Goal: Task Accomplishment & Management: Manage account settings

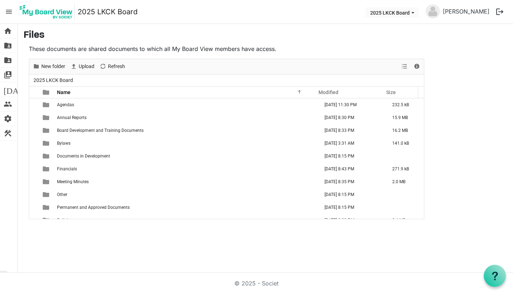
scroll to position [8, 0]
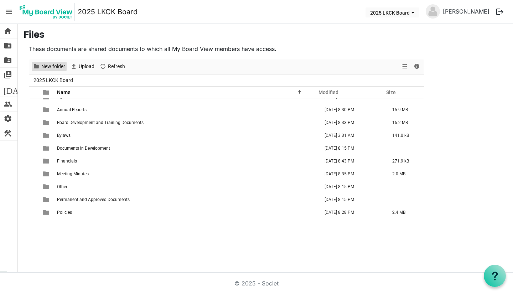
click at [50, 68] on span "New folder" at bounding box center [53, 66] width 25 height 9
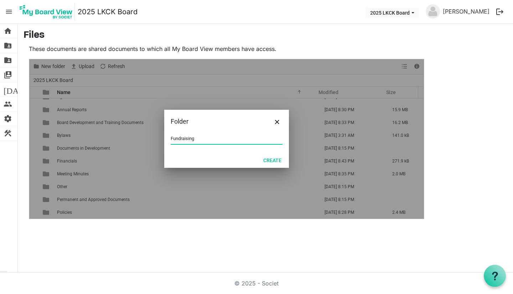
type input "Fundraising"
click at [268, 161] on button "Create" at bounding box center [272, 160] width 27 height 10
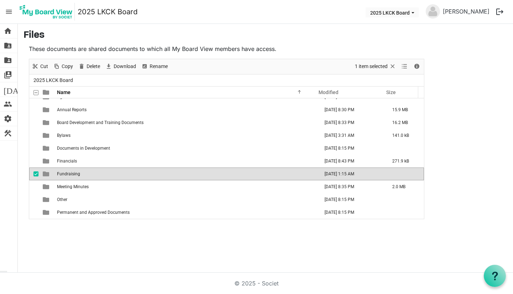
click at [81, 171] on td "Fundraising" at bounding box center [186, 173] width 262 height 13
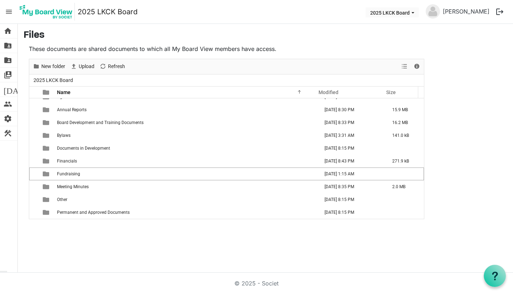
click at [81, 171] on td "Fundraising" at bounding box center [186, 173] width 262 height 13
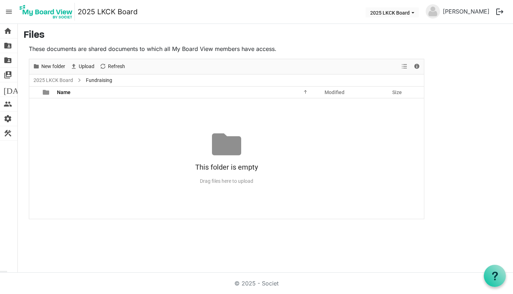
scroll to position [0, 0]
click at [49, 66] on span "New folder" at bounding box center [53, 66] width 25 height 9
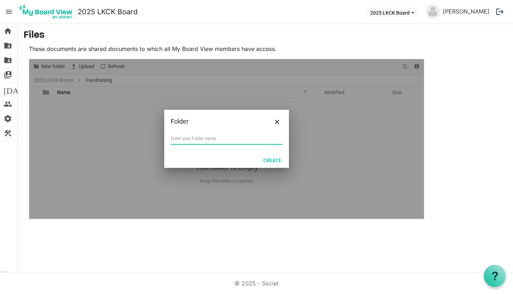
type input "C"
type input "Cookbook 2025"
click at [269, 159] on button "Create" at bounding box center [272, 160] width 27 height 10
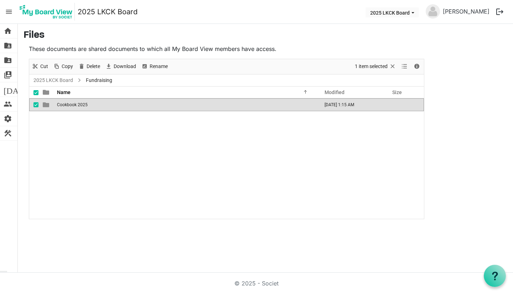
click at [73, 105] on span "Cookbook 2025" at bounding box center [72, 104] width 31 height 5
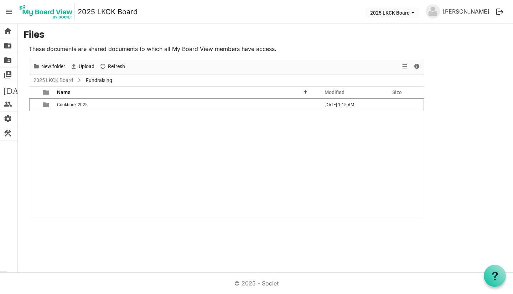
click at [73, 105] on span "Cookbook 2025" at bounding box center [72, 104] width 31 height 5
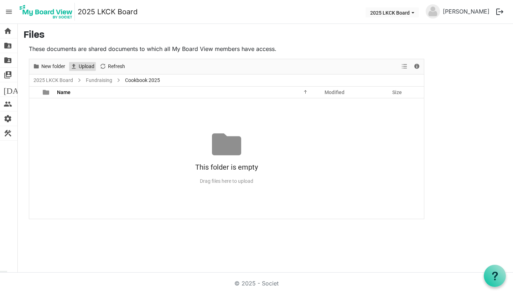
click at [89, 66] on span "Upload" at bounding box center [86, 66] width 17 height 9
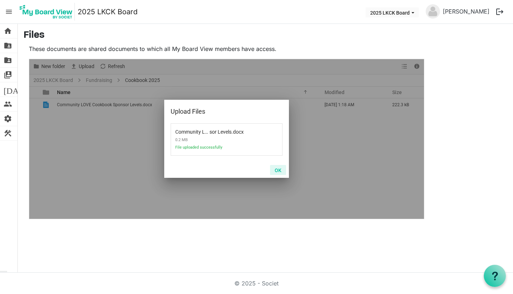
click at [280, 170] on button "OK" at bounding box center [278, 170] width 16 height 10
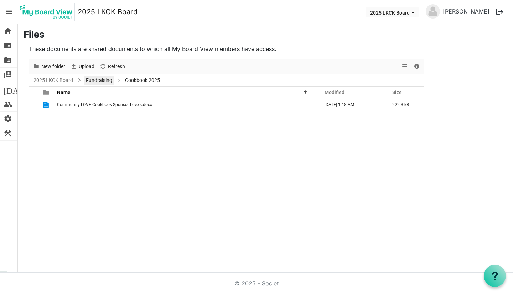
click at [89, 78] on link "Fundraising" at bounding box center [98, 80] width 29 height 9
click at [48, 67] on span "New folder" at bounding box center [53, 66] width 25 height 9
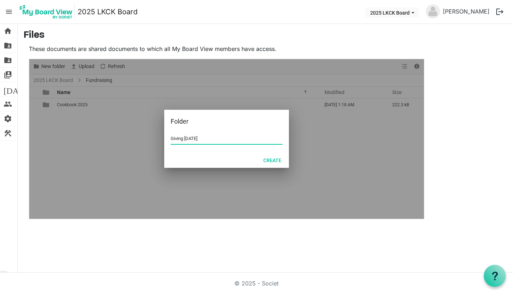
type input "Giving Tuesday"
click at [279, 159] on button "Create" at bounding box center [272, 160] width 27 height 10
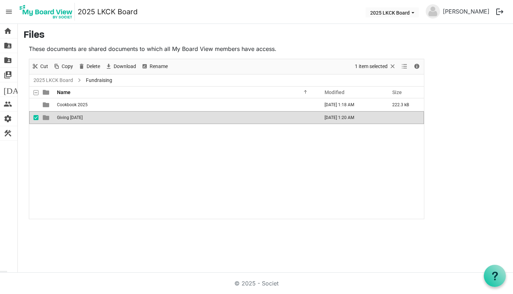
click at [52, 132] on div "Cookbook 2025 September 09, 2025 1:18 AM 222.3 kB Giving Tuesday September 09, …" at bounding box center [226, 158] width 395 height 120
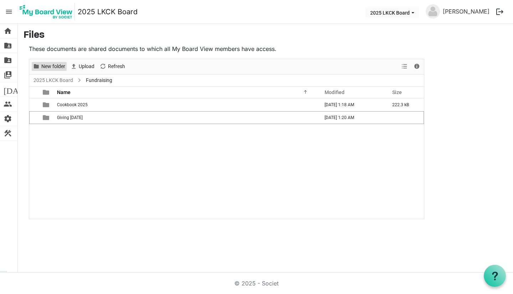
click at [58, 68] on span "New folder" at bounding box center [53, 66] width 25 height 9
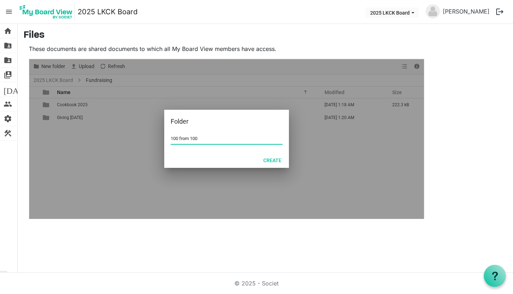
type input "100 from 100"
click at [268, 163] on button "Create" at bounding box center [272, 160] width 27 height 10
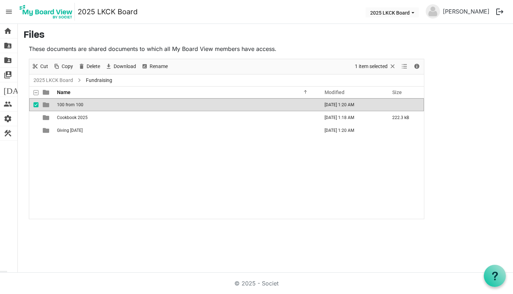
click at [219, 172] on div "100 from 100 September 09, 2025 1:20 AM Cookbook 2025 September 09, 2025 1:18 A…" at bounding box center [226, 158] width 395 height 120
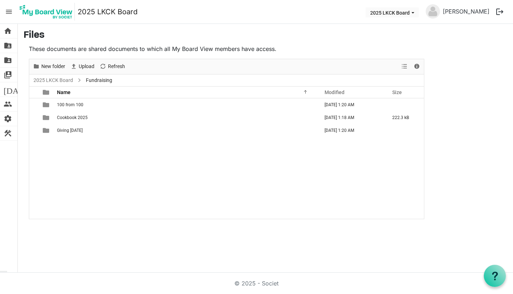
click at [59, 117] on span "Cookbook 2025" at bounding box center [72, 117] width 31 height 5
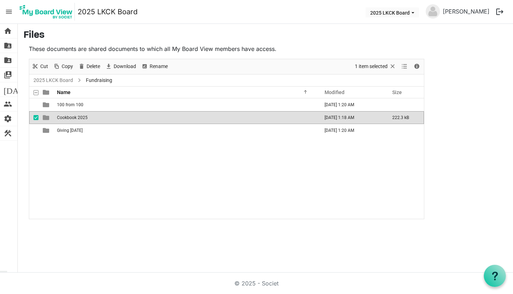
click at [59, 117] on span "Cookbook 2025" at bounding box center [72, 117] width 31 height 5
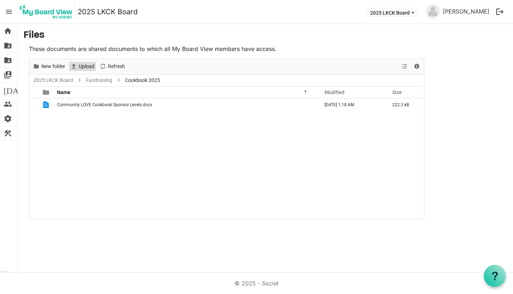
click at [88, 65] on span "Upload" at bounding box center [86, 66] width 17 height 9
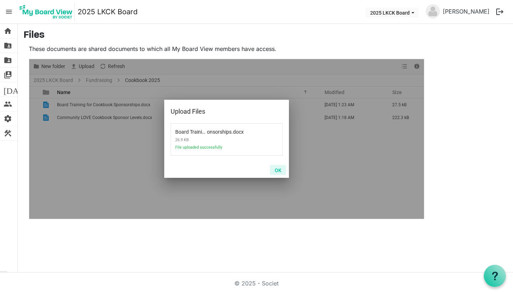
click at [280, 171] on button "OK" at bounding box center [278, 170] width 16 height 10
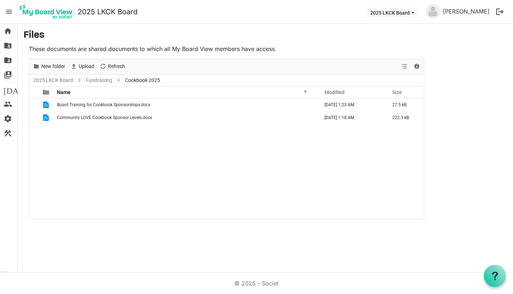
click at [5, 87] on span "[DATE]" at bounding box center [17, 89] width 27 height 14
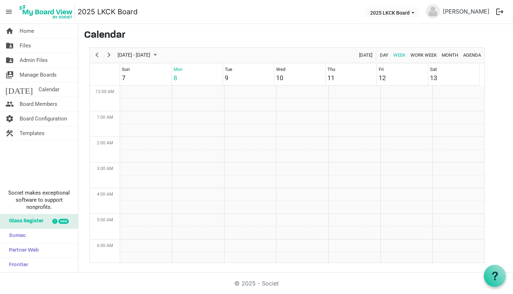
scroll to position [231, 0]
click at [110, 56] on span "Next" at bounding box center [109, 55] width 9 height 9
click at [452, 53] on span "Month" at bounding box center [450, 55] width 18 height 9
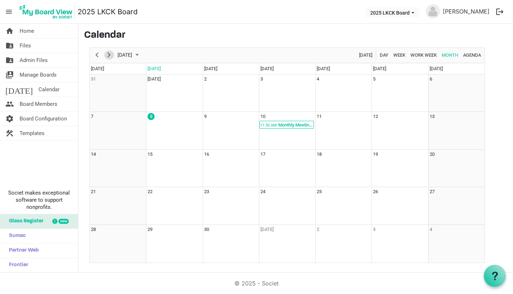
click at [111, 55] on span "Next" at bounding box center [109, 55] width 9 height 9
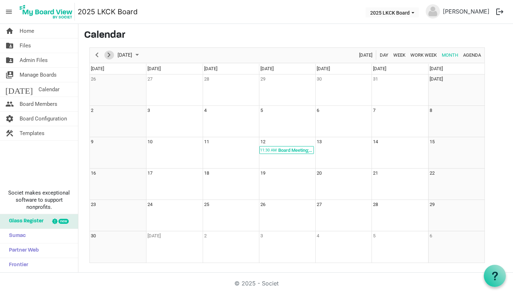
click at [111, 55] on span "Next" at bounding box center [109, 55] width 9 height 9
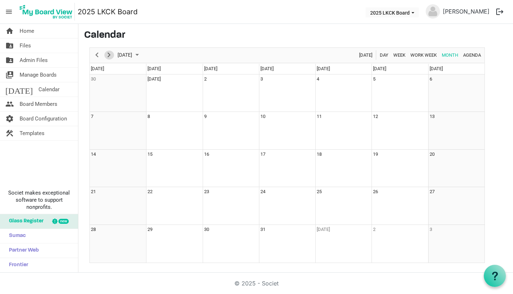
click at [111, 55] on span "Next" at bounding box center [109, 55] width 9 height 9
click at [101, 55] on button "Previous" at bounding box center [97, 55] width 10 height 9
click at [214, 89] on td "2" at bounding box center [231, 93] width 56 height 38
click at [237, 91] on td "2" at bounding box center [231, 93] width 56 height 38
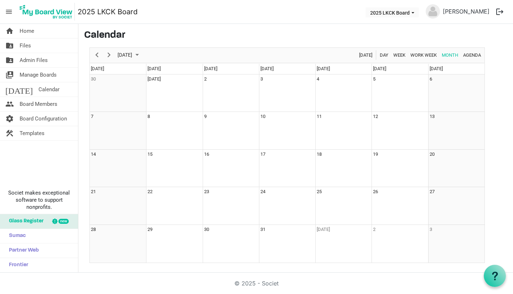
click at [237, 91] on td "2" at bounding box center [231, 93] width 56 height 38
click at [224, 97] on td "2" at bounding box center [231, 93] width 56 height 38
click at [46, 58] on span "Admin Files" at bounding box center [34, 60] width 28 height 14
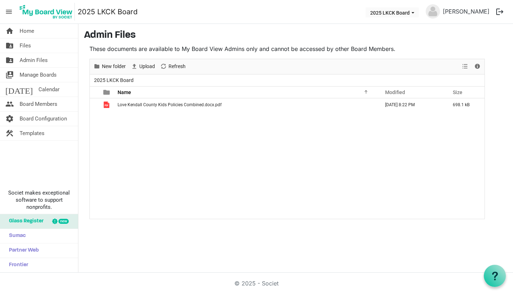
click at [42, 50] on link "folder_shared Files" at bounding box center [39, 45] width 78 height 14
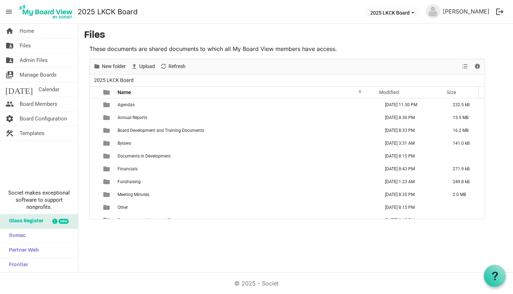
click at [125, 146] on td "Bylaws" at bounding box center [246, 143] width 262 height 13
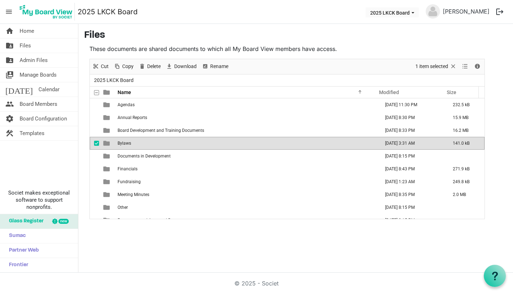
click at [125, 145] on span "Bylaws" at bounding box center [125, 143] width 14 height 5
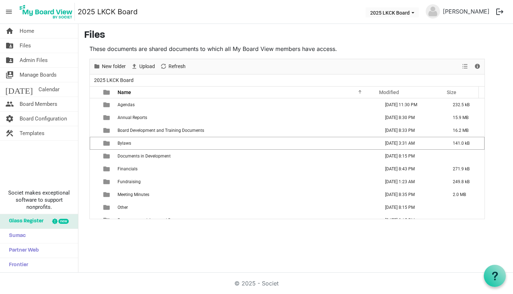
click at [125, 145] on span "Bylaws" at bounding box center [125, 143] width 14 height 5
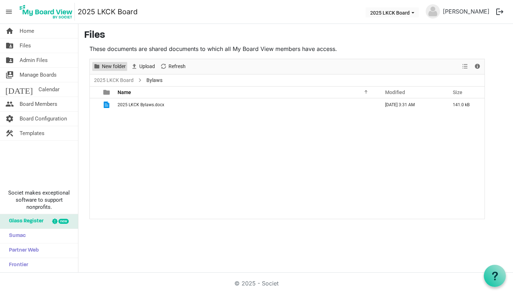
click at [108, 68] on span "New folder" at bounding box center [113, 66] width 25 height 9
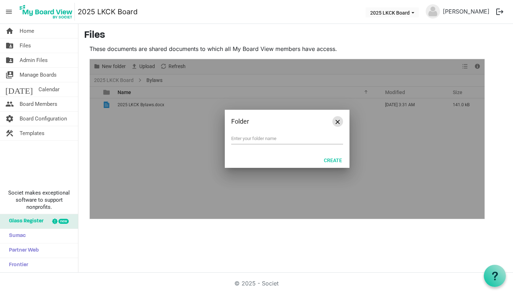
click at [338, 125] on button "Close" at bounding box center [337, 121] width 11 height 11
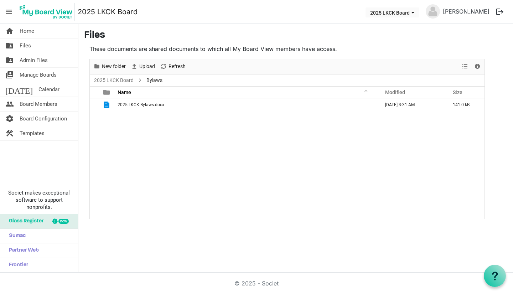
click at [51, 45] on link "folder_shared Files" at bounding box center [39, 45] width 78 height 14
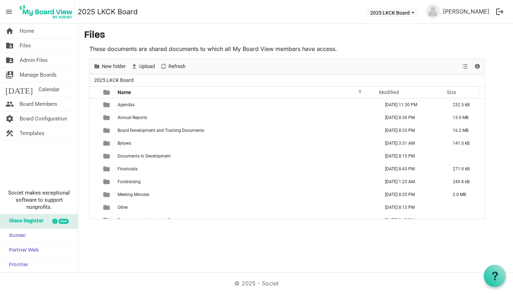
click at [135, 178] on td "Fundraising" at bounding box center [246, 181] width 262 height 13
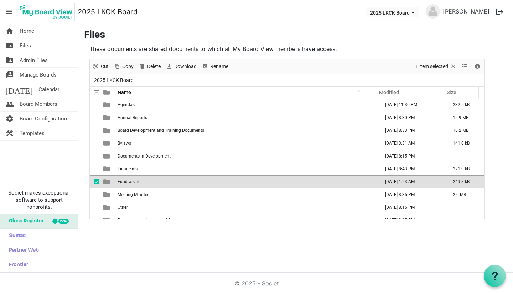
click at [135, 178] on td "Fundraising" at bounding box center [246, 181] width 262 height 13
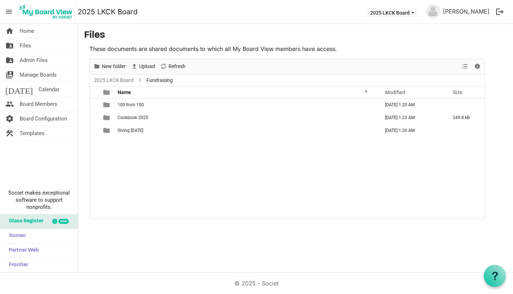
click at [140, 117] on span "Cookbook 2025" at bounding box center [133, 117] width 31 height 5
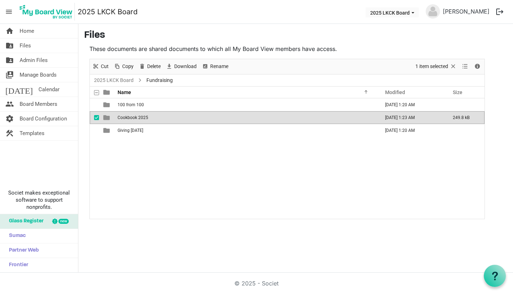
click at [140, 117] on span "Cookbook 2025" at bounding box center [133, 117] width 31 height 5
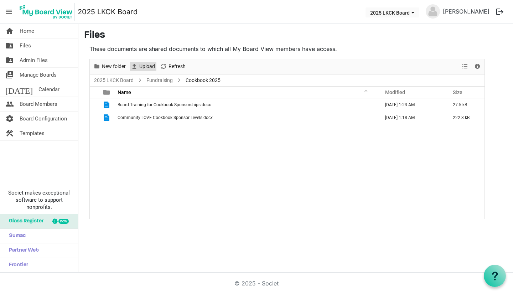
click at [145, 68] on span "Upload" at bounding box center [147, 66] width 17 height 9
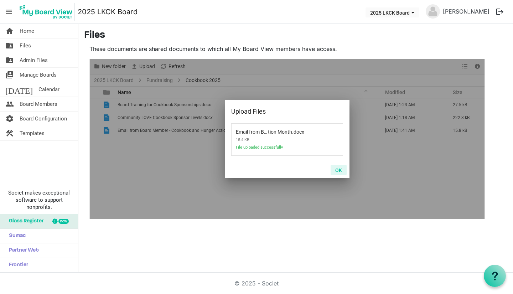
click at [338, 173] on button "OK" at bounding box center [339, 170] width 16 height 10
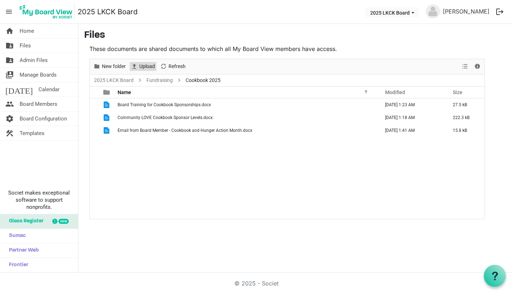
click at [150, 65] on span "Upload" at bounding box center [147, 66] width 17 height 9
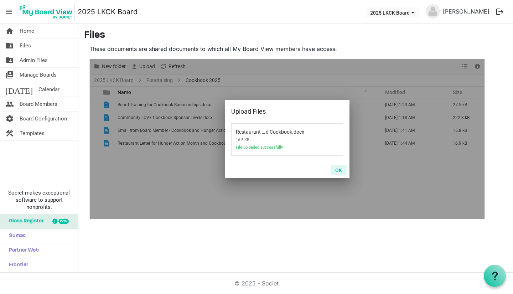
click at [337, 171] on button "OK" at bounding box center [339, 170] width 16 height 10
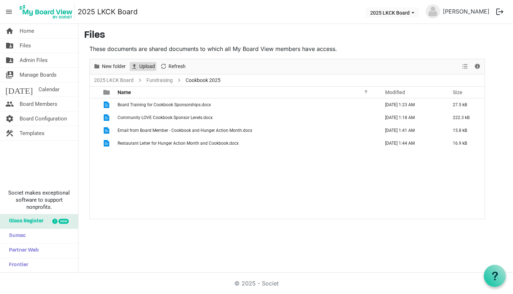
click at [146, 64] on span "Upload" at bounding box center [147, 66] width 17 height 9
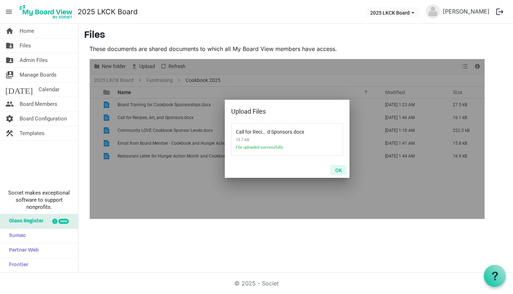
click at [339, 170] on button "OK" at bounding box center [339, 170] width 16 height 10
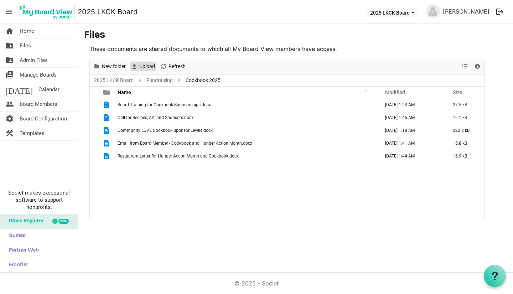
click at [148, 65] on span "Upload" at bounding box center [147, 66] width 17 height 9
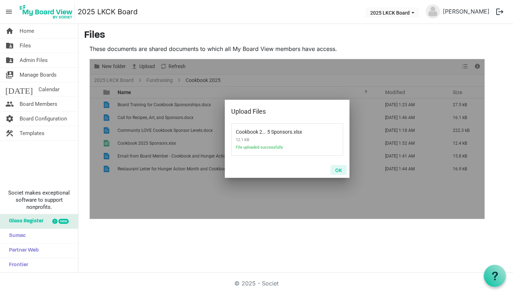
click at [338, 171] on button "OK" at bounding box center [339, 170] width 16 height 10
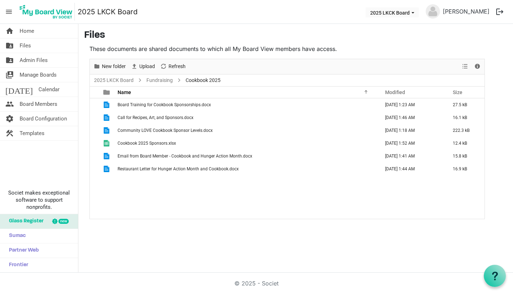
click at [42, 47] on link "folder_shared Files" at bounding box center [39, 45] width 78 height 14
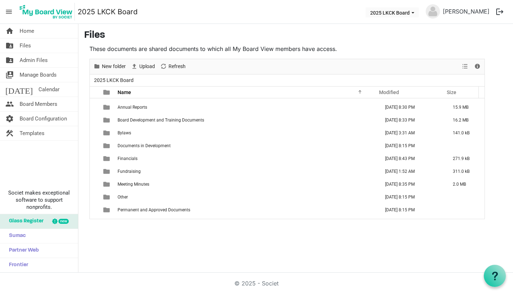
scroll to position [5, 0]
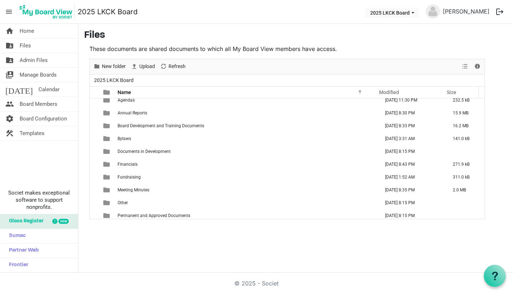
click at [117, 127] on td "Board Development and Training Documents" at bounding box center [246, 125] width 262 height 13
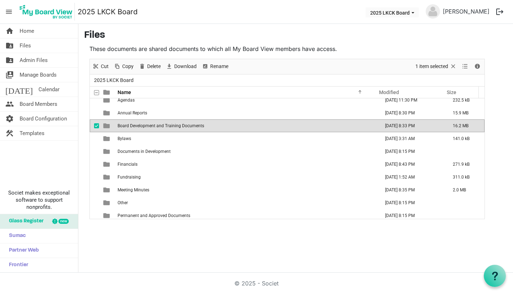
click at [117, 127] on td "Board Development and Training Documents" at bounding box center [246, 125] width 262 height 13
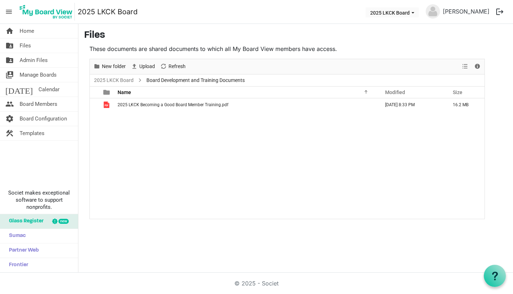
scroll to position [0, 0]
click at [142, 66] on span "Upload" at bounding box center [147, 66] width 17 height 9
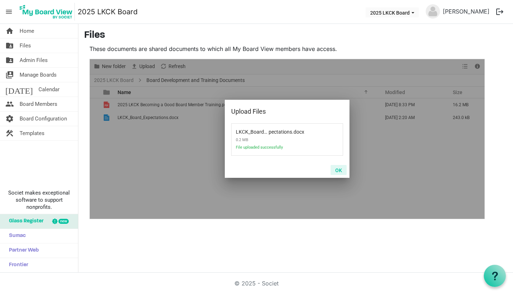
click at [339, 170] on button "OK" at bounding box center [339, 170] width 16 height 10
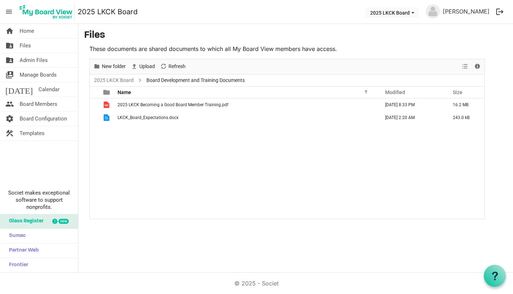
click at [46, 48] on link "folder_shared Files" at bounding box center [39, 45] width 78 height 14
click at [143, 65] on span "Upload" at bounding box center [147, 66] width 17 height 9
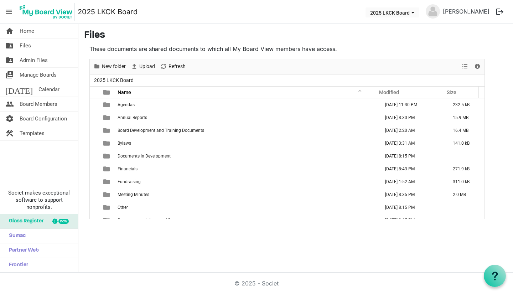
click at [183, 128] on span "Board Development and Training Documents" at bounding box center [161, 130] width 87 height 5
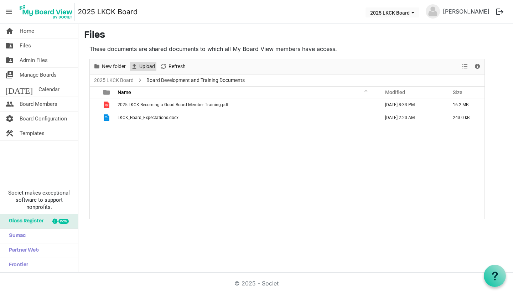
click at [142, 68] on span "Upload" at bounding box center [147, 66] width 17 height 9
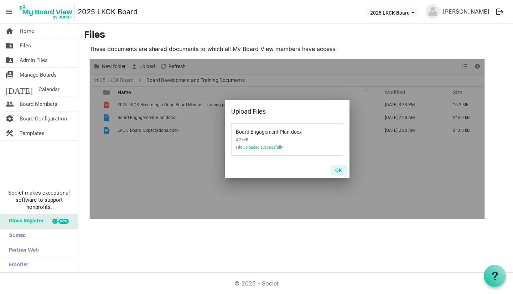
click at [341, 167] on button "OK" at bounding box center [339, 170] width 16 height 10
